Goal: Task Accomplishment & Management: Use online tool/utility

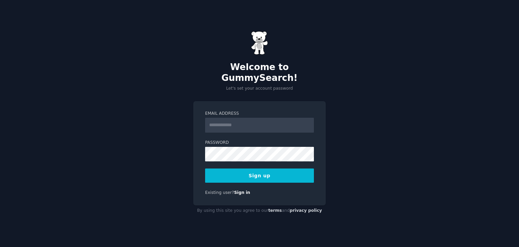
click at [238, 121] on input "Email Address" at bounding box center [259, 125] width 109 height 15
type input "**********"
click at [253, 168] on button "Sign up" at bounding box center [259, 175] width 109 height 14
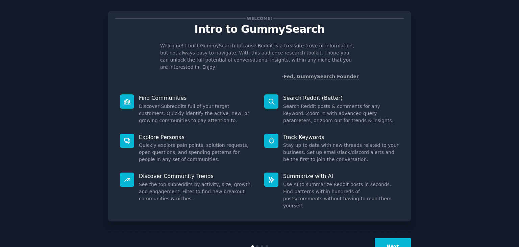
scroll to position [18, 0]
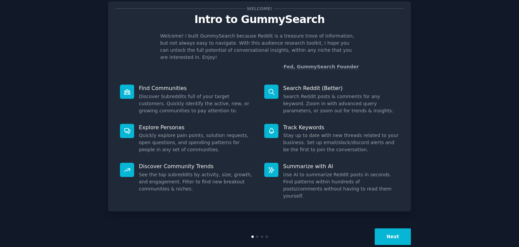
click at [392, 228] on button "Next" at bounding box center [393, 236] width 36 height 17
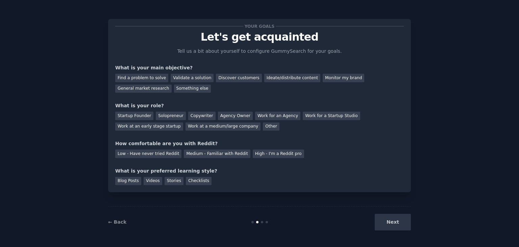
click at [392, 222] on div "Next" at bounding box center [360, 222] width 101 height 17
click at [397, 220] on div "Next" at bounding box center [360, 222] width 101 height 17
click at [152, 79] on div "Find a problem to solve" at bounding box center [141, 78] width 53 height 8
click at [188, 78] on div "Validate a solution" at bounding box center [192, 78] width 43 height 8
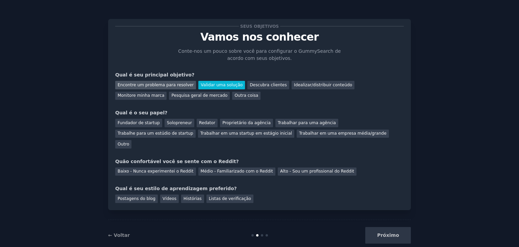
click at [174, 87] on font "Encontre um problema para resolver" at bounding box center [156, 85] width 76 height 5
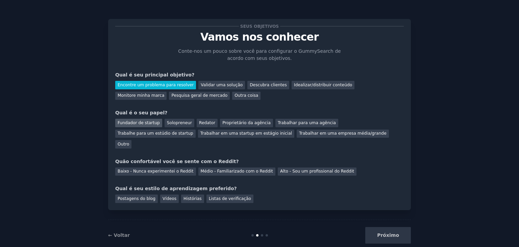
click at [141, 123] on font "Fundador de startup" at bounding box center [139, 122] width 42 height 5
click at [288, 169] on font "Alto - Sou um profissional do Reddit" at bounding box center [317, 171] width 74 height 5
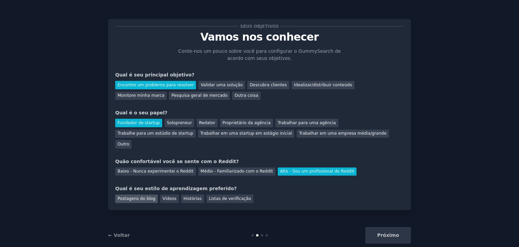
click at [144, 196] on font "Postagens do blog" at bounding box center [137, 198] width 38 height 5
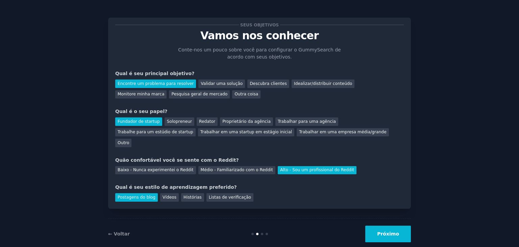
scroll to position [2, 0]
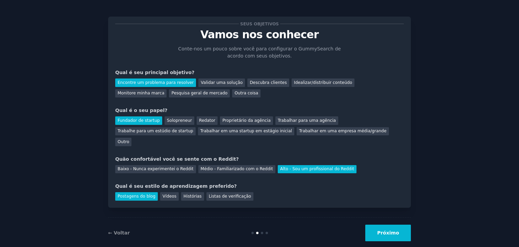
click at [396, 230] on font "Próximo" at bounding box center [388, 232] width 22 height 5
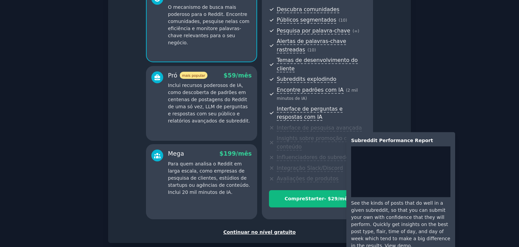
scroll to position [101, 0]
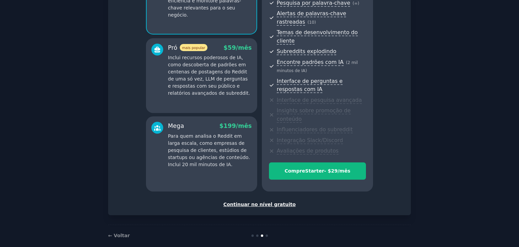
click at [281, 202] on font "Continuar no nível gratuito" at bounding box center [260, 204] width 72 height 5
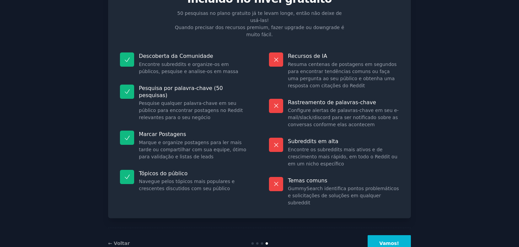
scroll to position [45, 0]
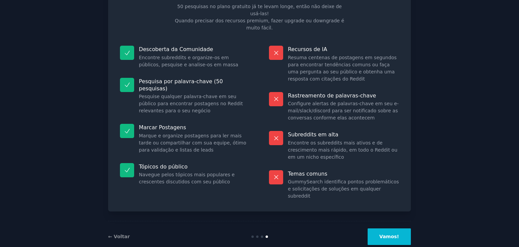
click at [396, 234] on font "Vamos!" at bounding box center [390, 236] width 20 height 5
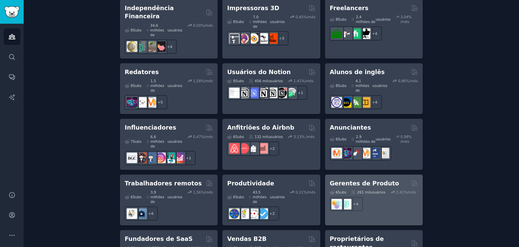
scroll to position [606, 0]
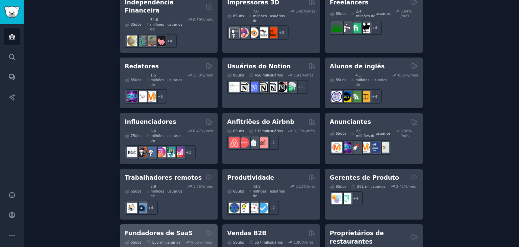
click at [172, 230] on font "Fundadores de SaaS" at bounding box center [159, 233] width 68 height 7
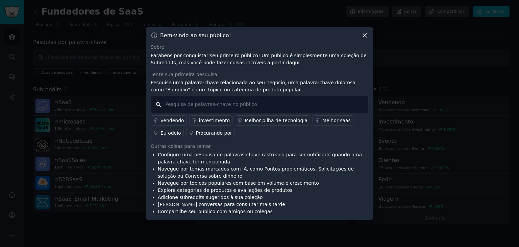
click at [246, 101] on input "text" at bounding box center [260, 104] width 218 height 17
click at [365, 34] on icon at bounding box center [364, 35] width 7 height 7
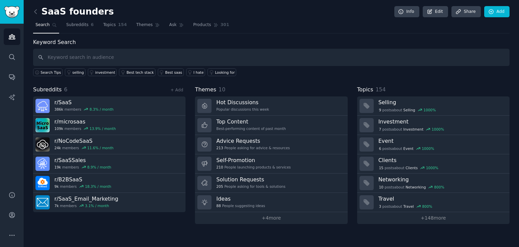
click at [280, 72] on div "Search Tips selling investment Best tech stack Best saas I hate Looking for" at bounding box center [271, 71] width 477 height 10
click at [153, 57] on input "text" at bounding box center [271, 57] width 477 height 17
type input "eu odeio"
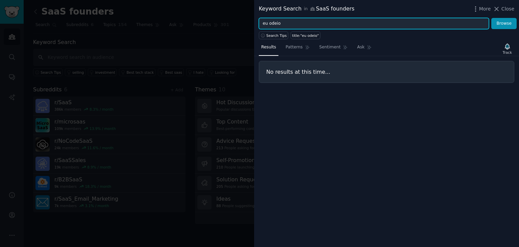
drag, startPoint x: 315, startPoint y: 22, endPoint x: 142, endPoint y: 23, distance: 173.1
click at [142, 23] on div "Keyword Search in SaaS founders More Close eu odeio Browse Search Tips title:"e…" at bounding box center [259, 123] width 519 height 247
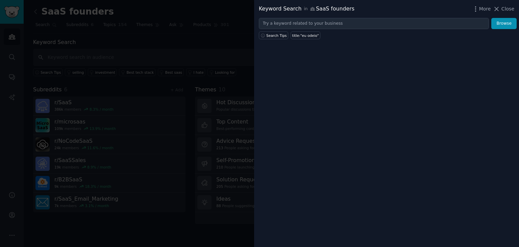
click at [199, 67] on div at bounding box center [259, 123] width 519 height 247
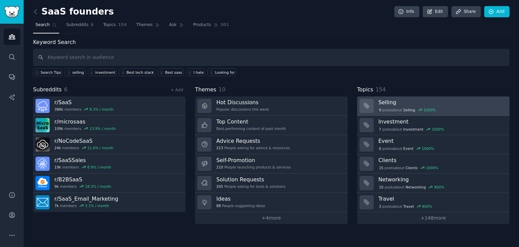
click at [422, 99] on h3 "Selling" at bounding box center [442, 102] width 126 height 7
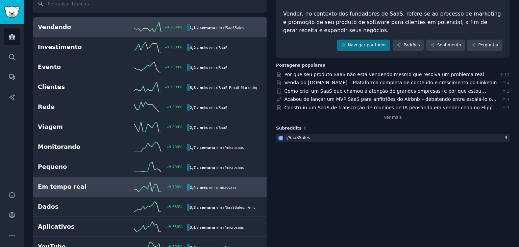
scroll to position [68, 0]
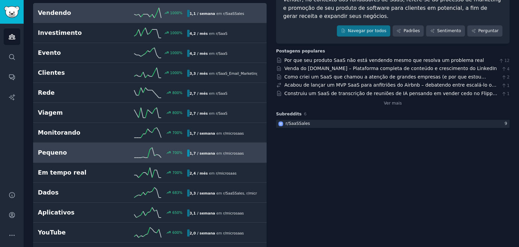
click at [70, 150] on h2 "Pequeno" at bounding box center [75, 152] width 75 height 8
